Goal: Information Seeking & Learning: Learn about a topic

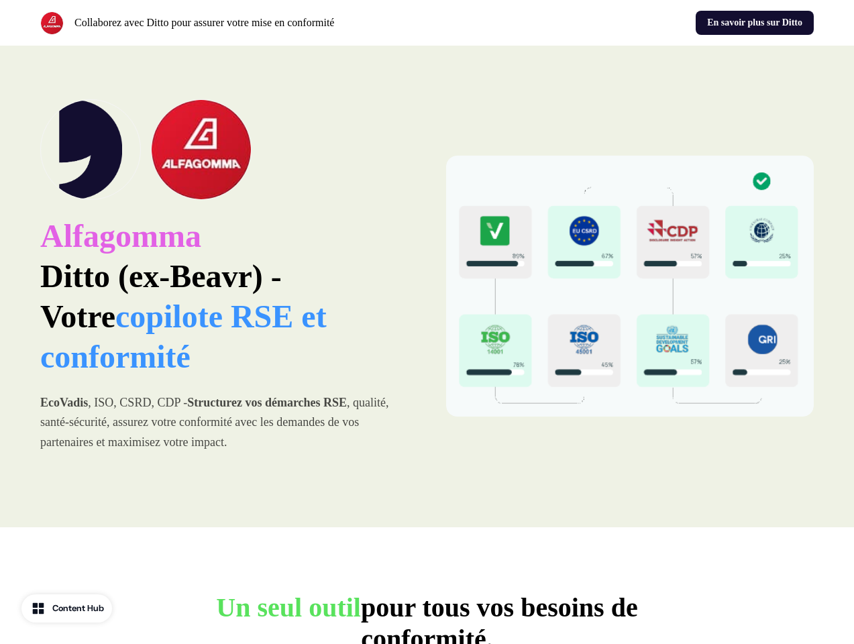
click at [427, 23] on div "Collaborez avec Ditto pour assurer votre mise en conformité En savoir plus sur …" at bounding box center [427, 23] width 854 height 46
click at [231, 23] on p "Collaborez avec Ditto pour assurer votre mise en conformité" at bounding box center [204, 23] width 260 height 16
click at [623, 23] on div "En savoir plus sur Ditto" at bounding box center [624, 23] width 382 height 24
click at [427, 287] on div "Alfagomma Ditto (ex-Beavr) - Votre copilote RSE et conformité EcoVadis , ISO, C…" at bounding box center [427, 287] width 854 height 482
click at [224, 287] on p "Alfagomma Ditto (ex-Beavr) - Votre copilote RSE et conformité" at bounding box center [224, 296] width 368 height 161
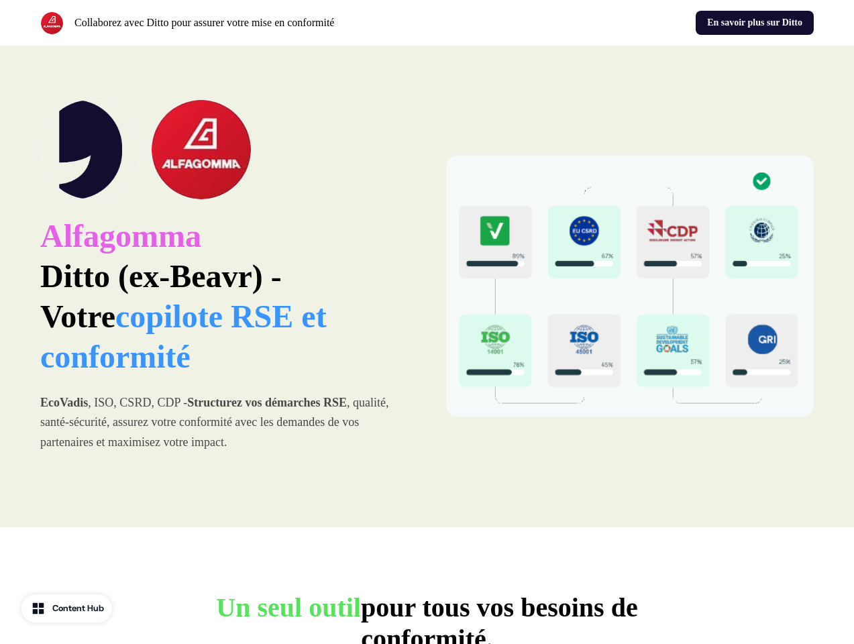
click at [224, 150] on img at bounding box center [201, 149] width 101 height 101
click at [630, 287] on img at bounding box center [630, 286] width 368 height 261
click at [427, 618] on p "Un seul outil pour tous vos besoins de conformité." at bounding box center [427, 623] width 537 height 63
click at [68, 609] on div "Content Hub" at bounding box center [78, 608] width 52 height 13
